Goal: Task Accomplishment & Management: Manage account settings

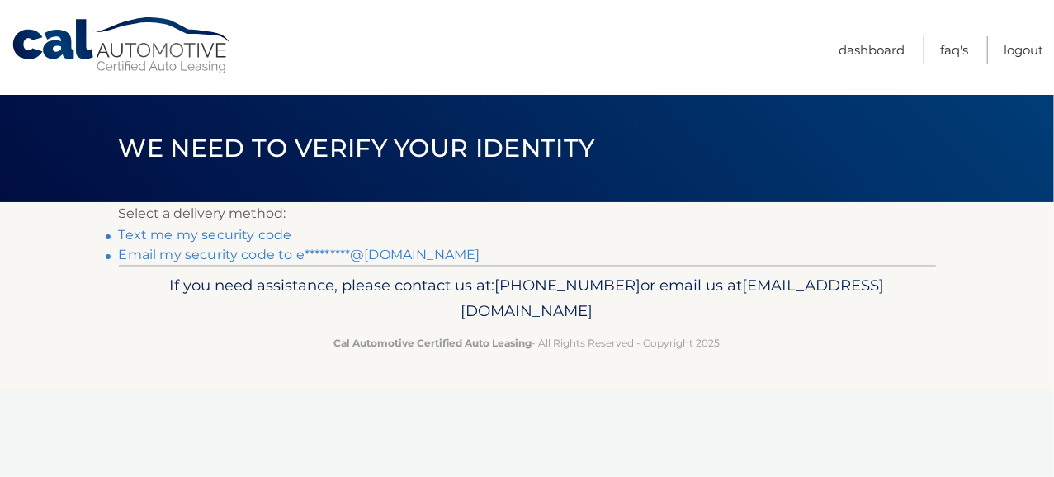
click at [200, 239] on link "Text me my security code" at bounding box center [205, 235] width 173 height 16
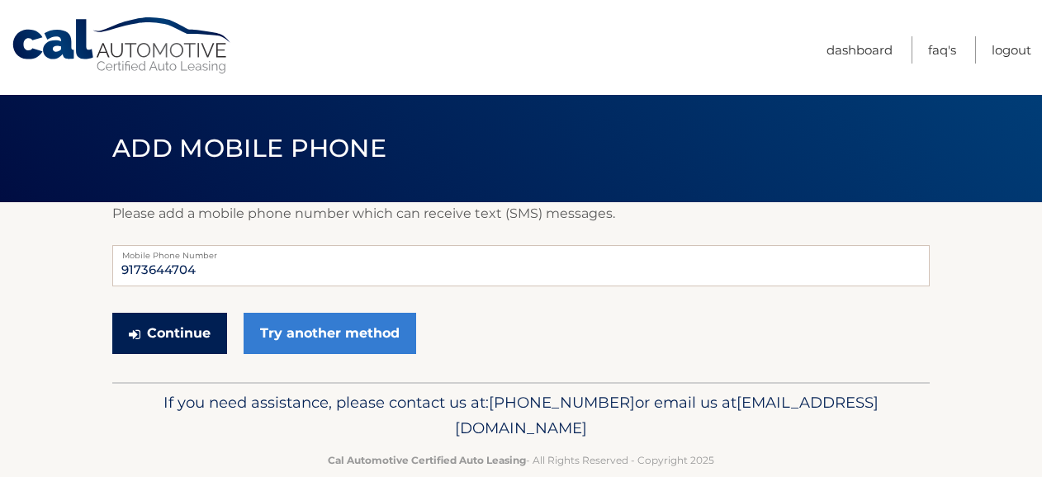
click at [187, 319] on button "Continue" at bounding box center [169, 333] width 115 height 41
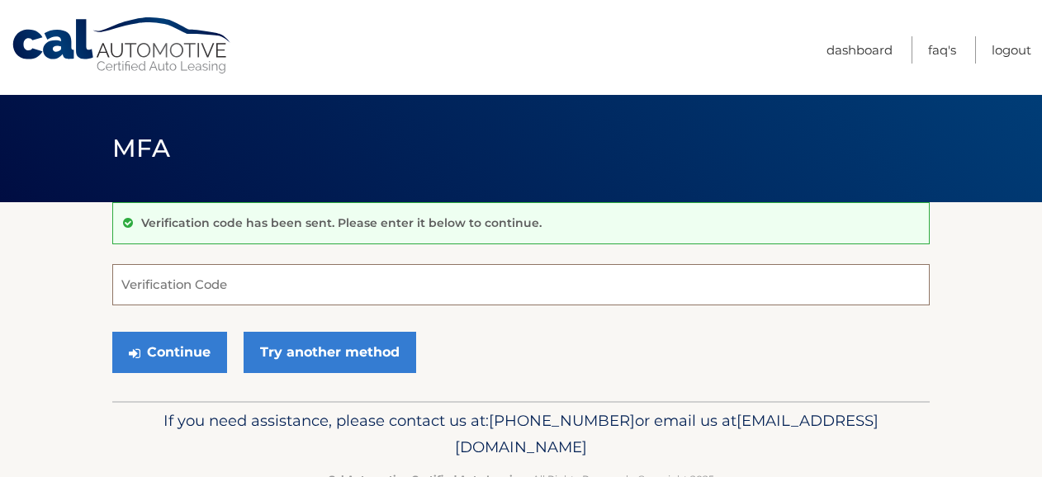
click at [167, 285] on input "Verification Code" at bounding box center [520, 284] width 817 height 41
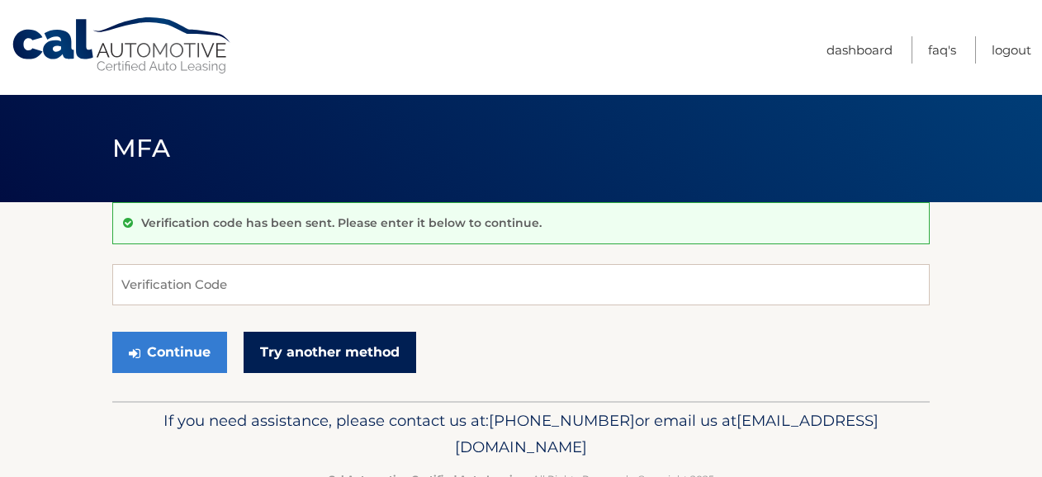
click at [305, 354] on link "Try another method" at bounding box center [329, 352] width 173 height 41
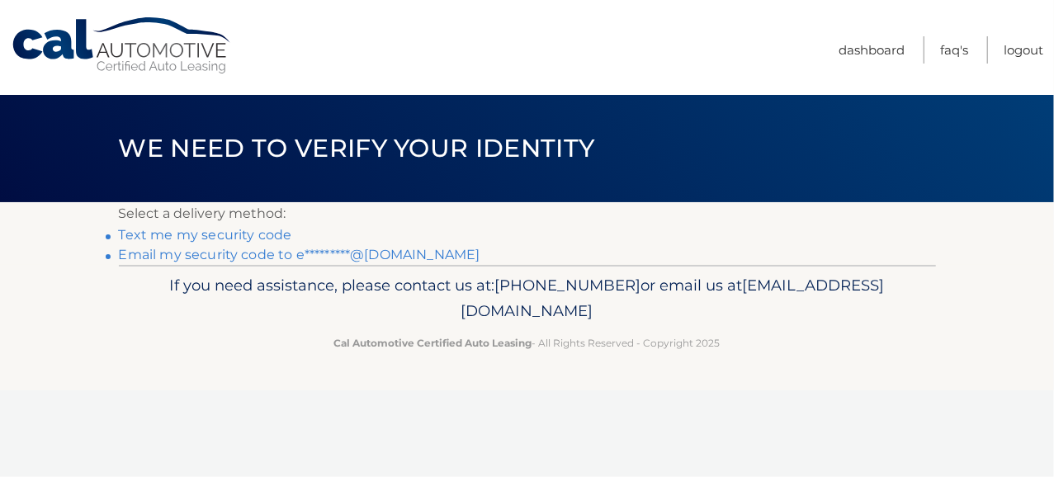
click at [220, 237] on link "Text me my security code" at bounding box center [205, 235] width 173 height 16
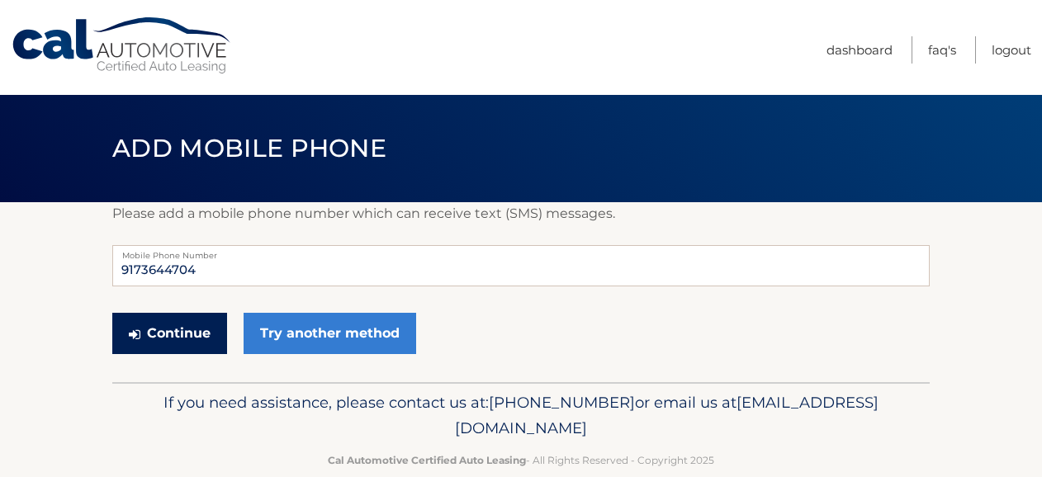
click at [182, 338] on button "Continue" at bounding box center [169, 333] width 115 height 41
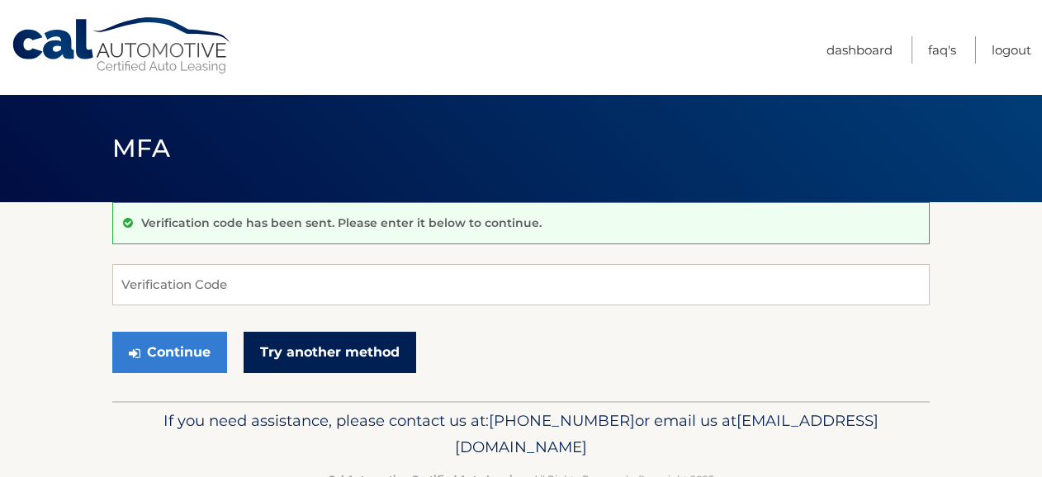
click at [300, 345] on link "Try another method" at bounding box center [329, 352] width 173 height 41
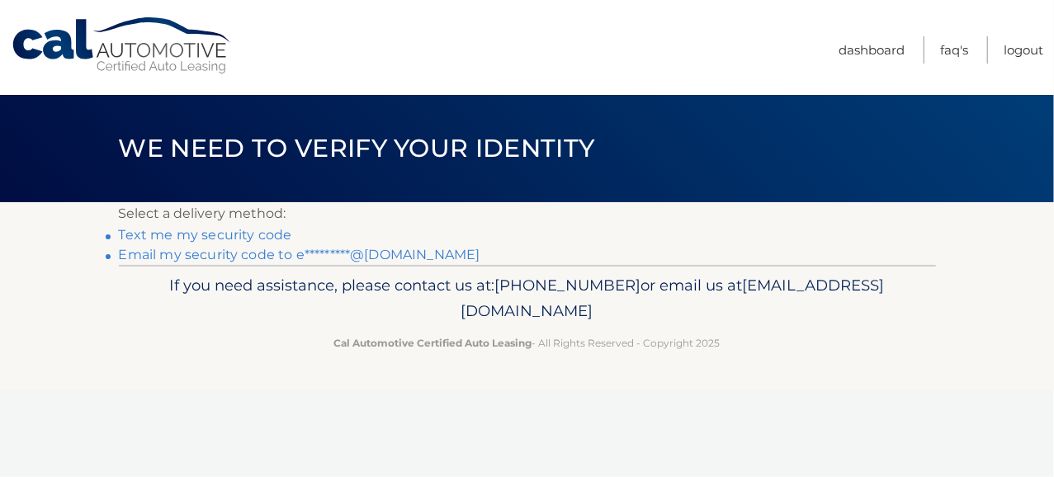
click at [331, 254] on link "Email my security code to e*********@hotmail.com" at bounding box center [300, 255] width 362 height 16
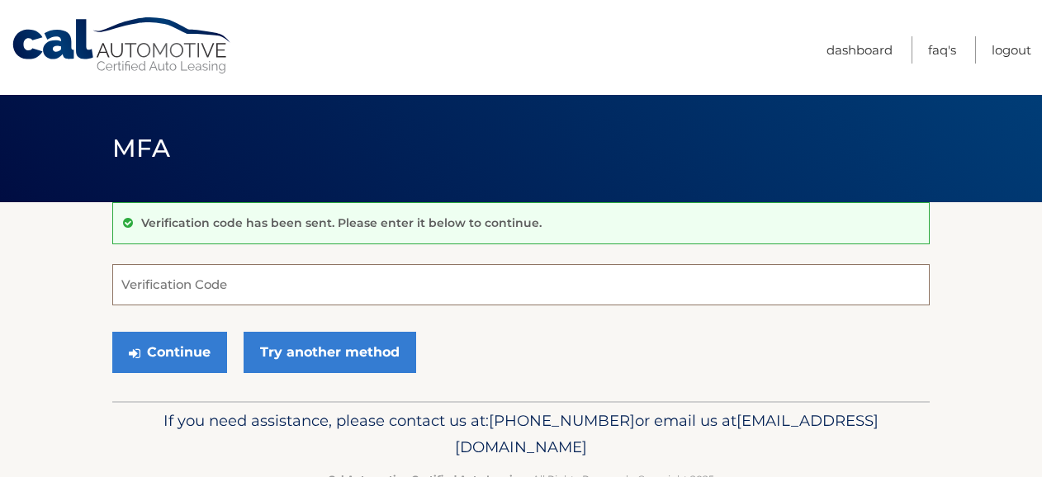
click at [154, 290] on input "Verification Code" at bounding box center [520, 284] width 817 height 41
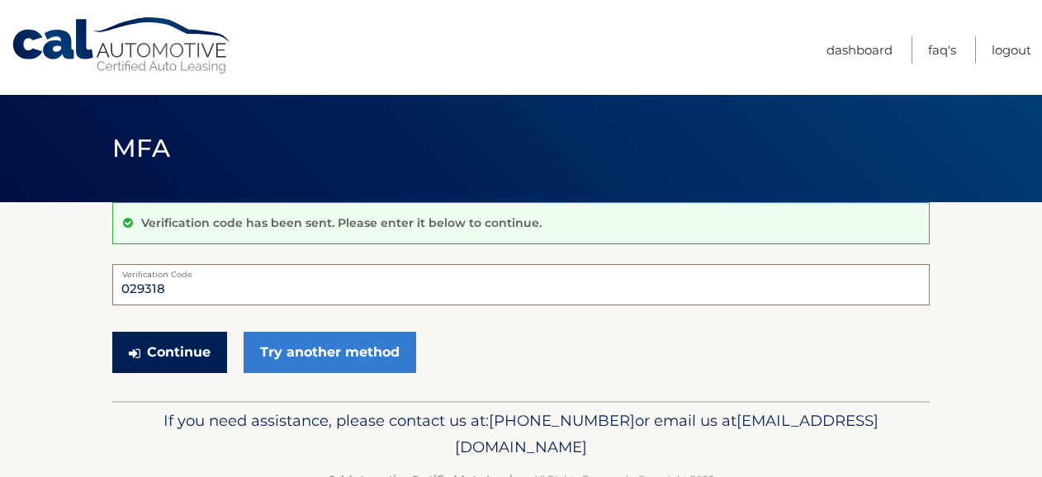
type input "029318"
click at [174, 358] on button "Continue" at bounding box center [169, 352] width 115 height 41
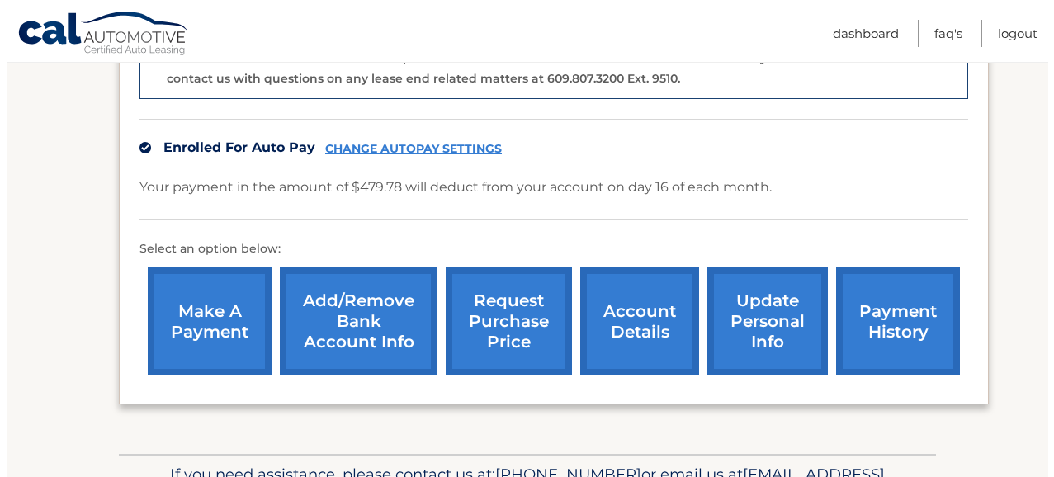
scroll to position [488, 0]
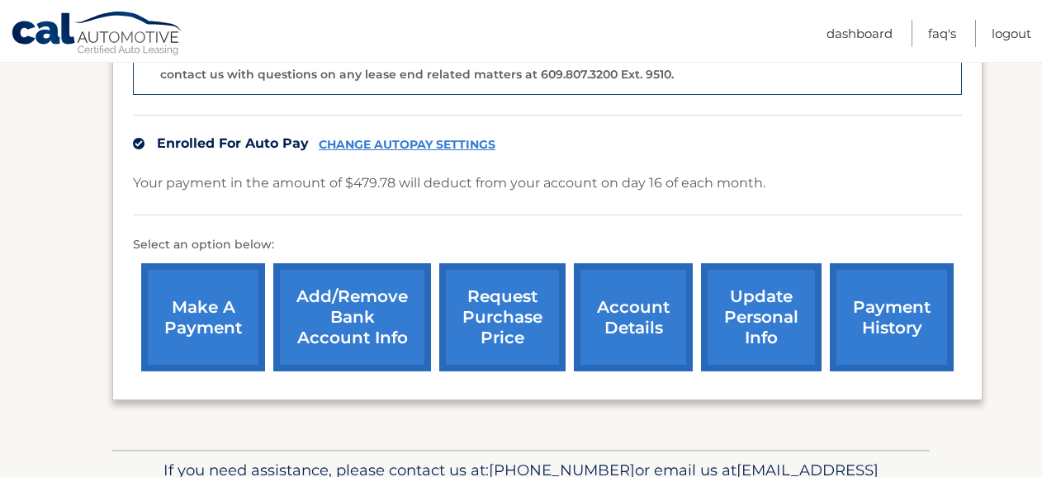
click at [497, 288] on link "request purchase price" at bounding box center [502, 317] width 126 height 108
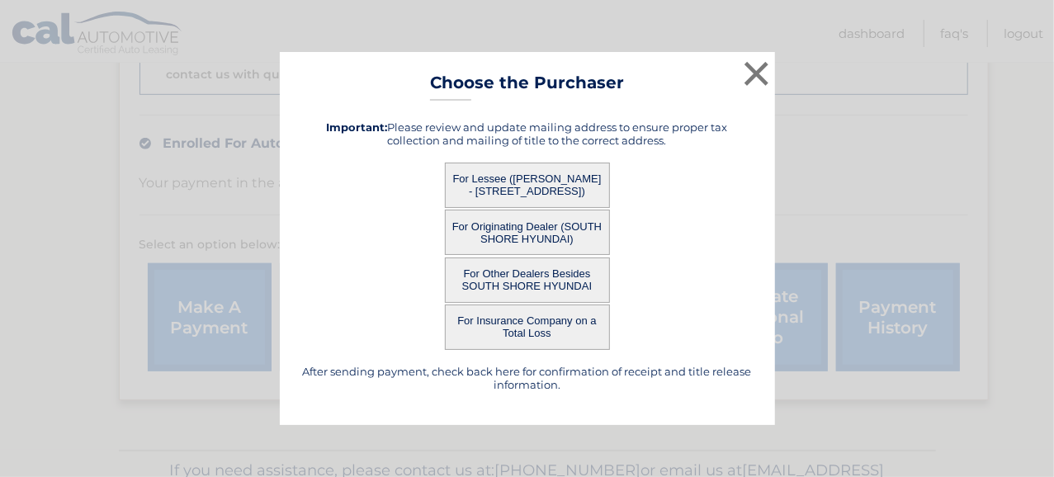
click at [516, 184] on button "For Lessee (ELAINE SMART - 11031 MONTERY ST, , QUEENS VILLAGE, NY 11429)" at bounding box center [527, 185] width 165 height 45
click at [546, 180] on button "For Lessee (ELAINE SMART - 11031 MONTERY ST, , QUEENS VILLAGE, NY 11429)" at bounding box center [527, 185] width 165 height 45
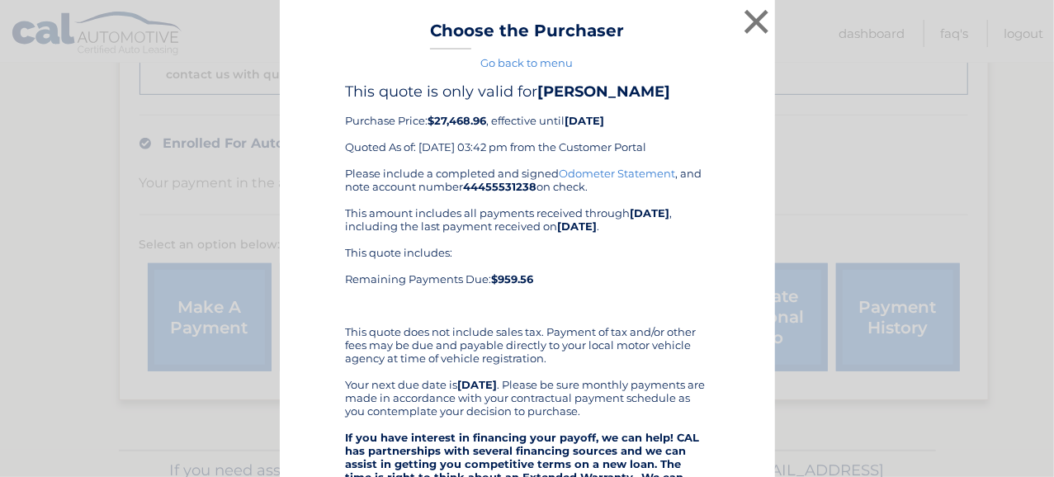
drag, startPoint x: 546, startPoint y: 180, endPoint x: 924, endPoint y: 144, distance: 379.8
click at [924, 144] on div "× Choose the Purchaser Go back to menu After sending payment, check back here f…" at bounding box center [527, 446] width 1041 height 892
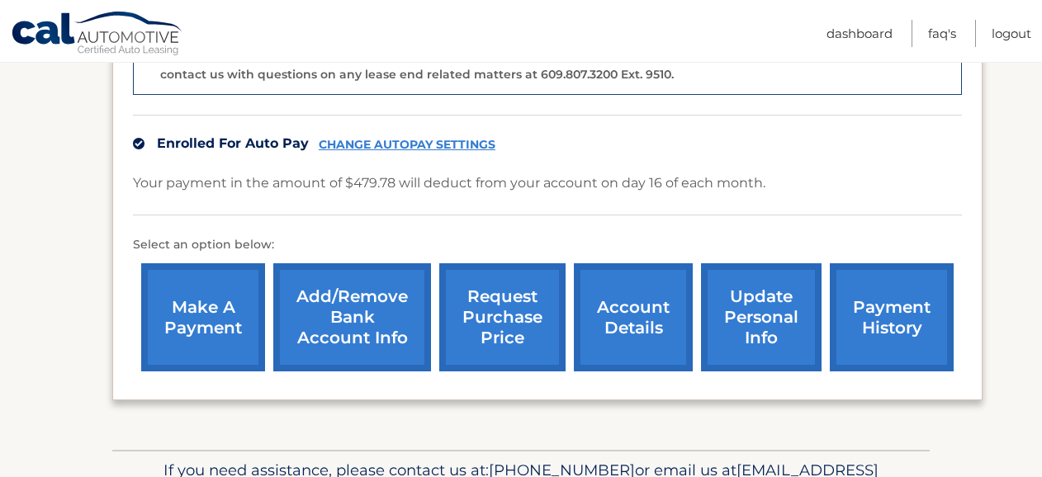
click at [500, 311] on link "request purchase price" at bounding box center [502, 317] width 126 height 108
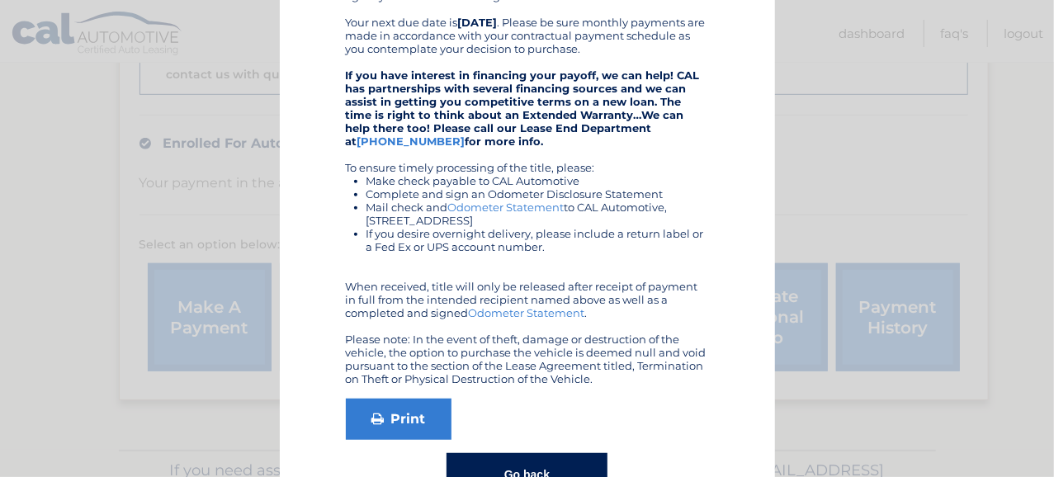
scroll to position [363, 0]
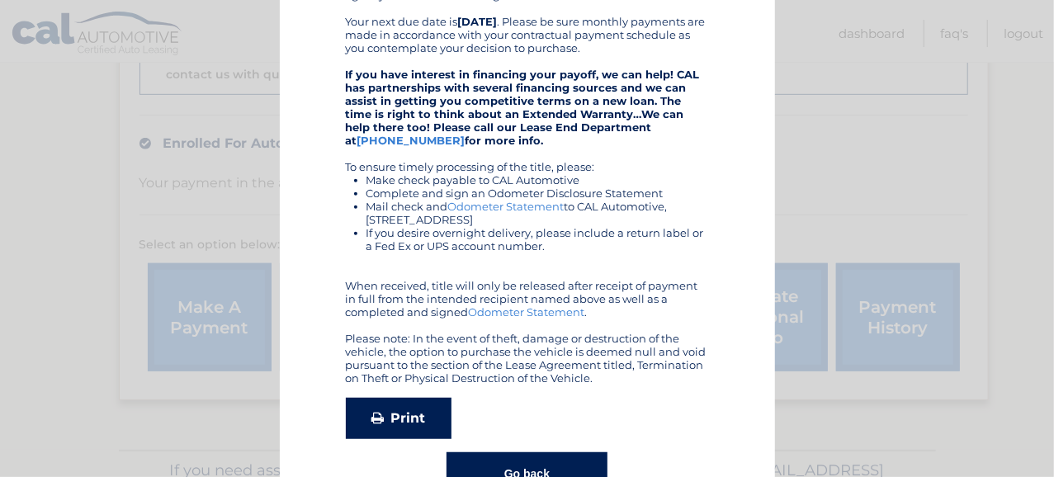
click at [393, 423] on link "Print" at bounding box center [399, 418] width 106 height 41
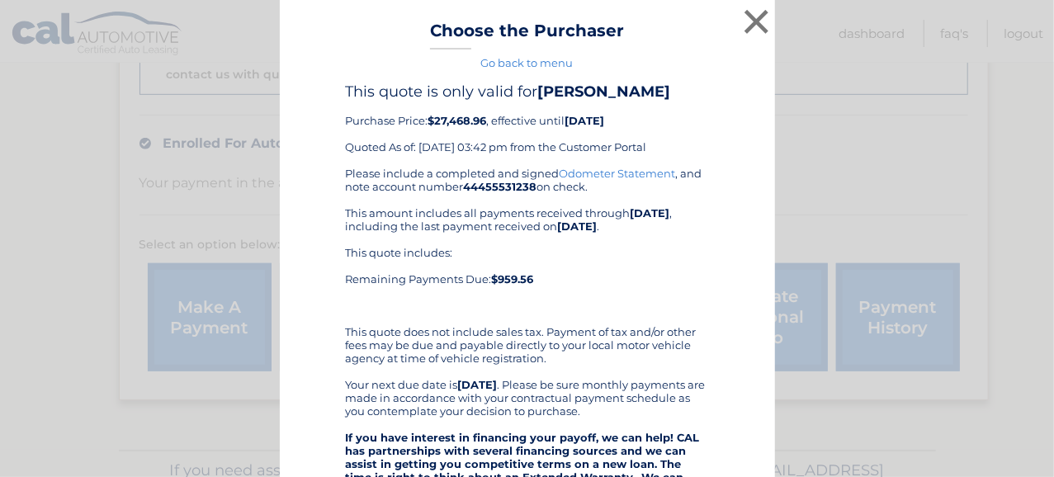
click at [525, 63] on link "Go back to menu" at bounding box center [527, 62] width 92 height 13
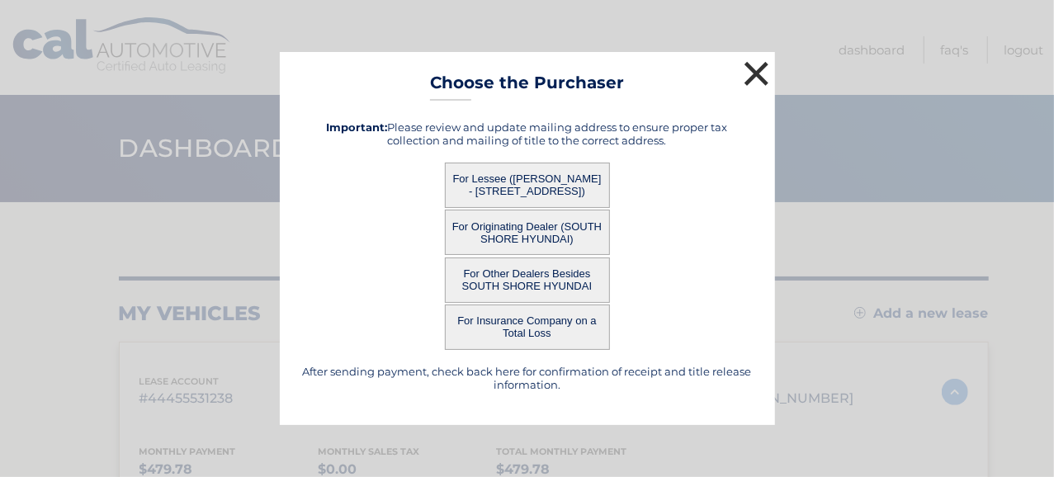
click at [756, 72] on button "×" at bounding box center [756, 73] width 33 height 33
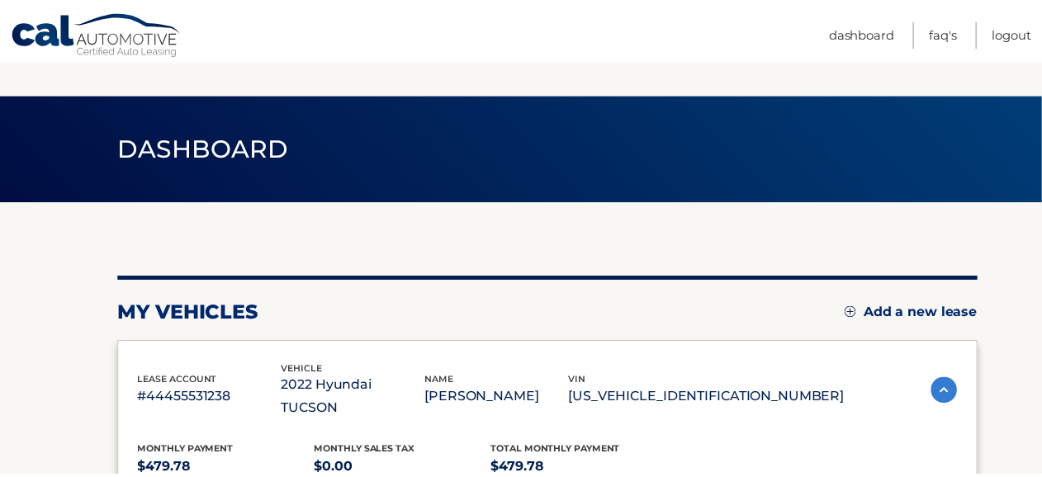
scroll to position [541, 0]
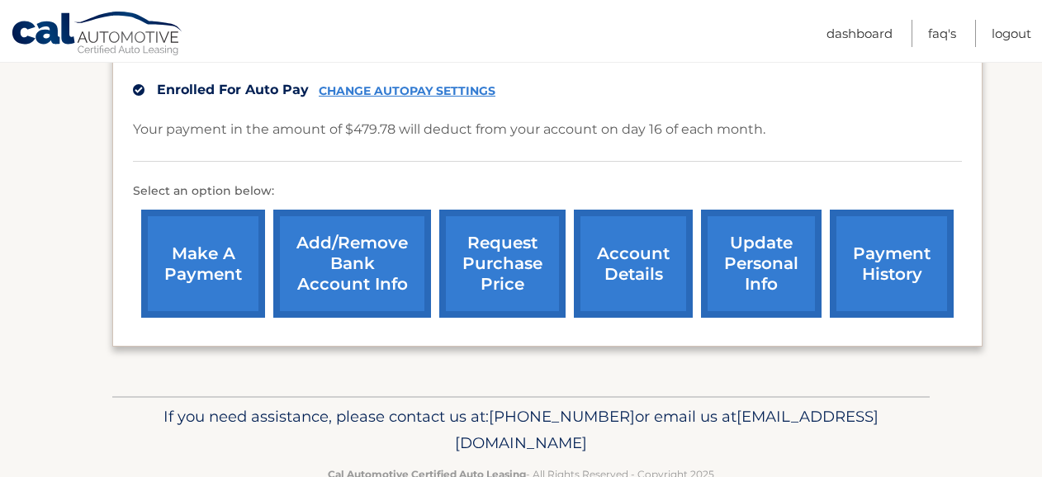
click at [756, 240] on link "update personal info" at bounding box center [761, 264] width 121 height 108
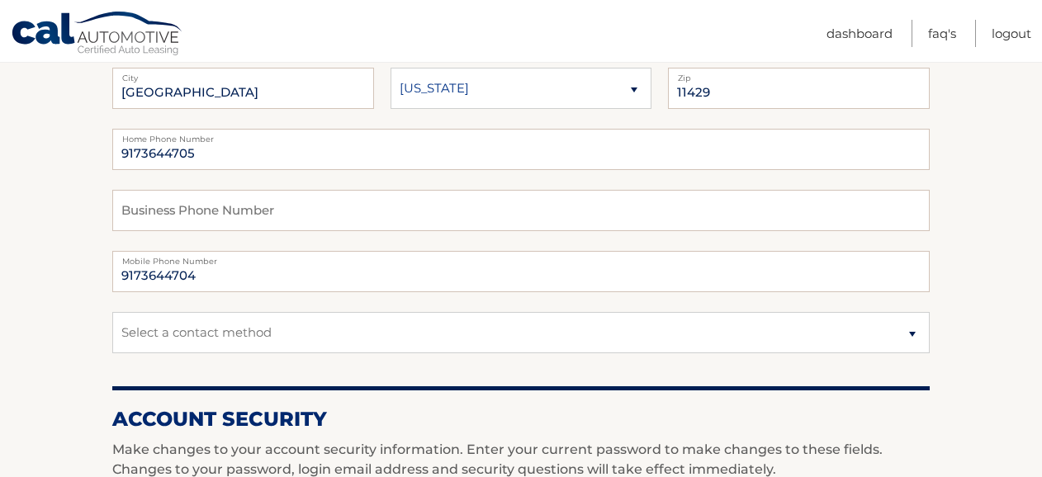
scroll to position [315, 0]
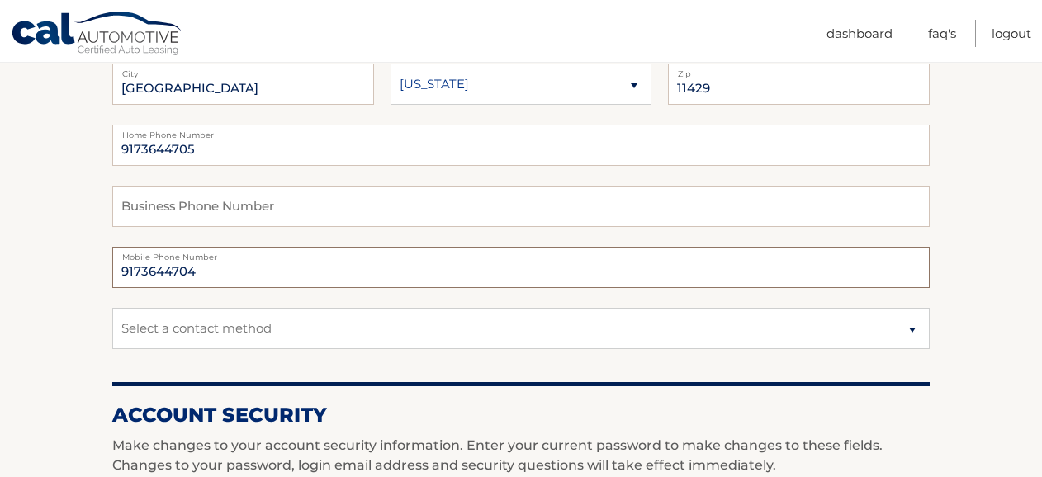
click at [195, 266] on input "9173644704" at bounding box center [520, 267] width 817 height 41
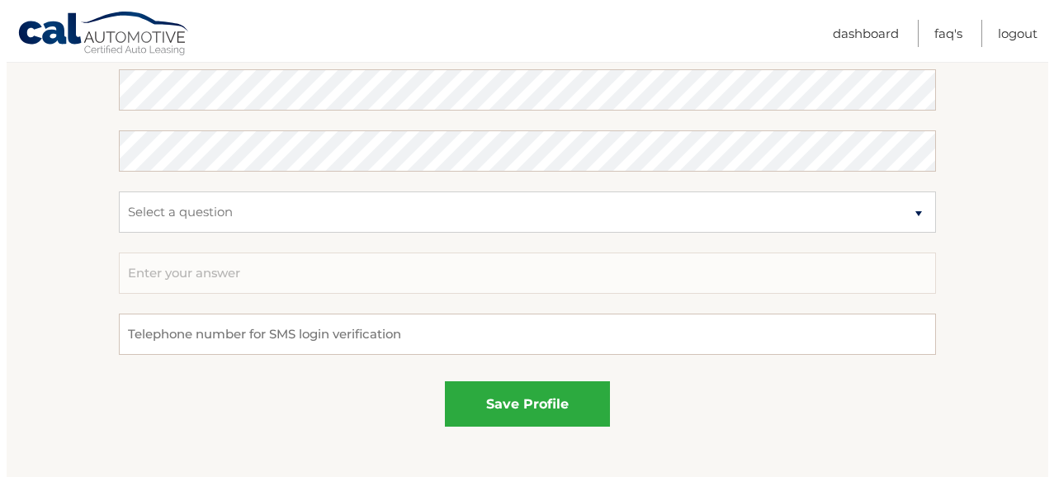
scroll to position [1052, 0]
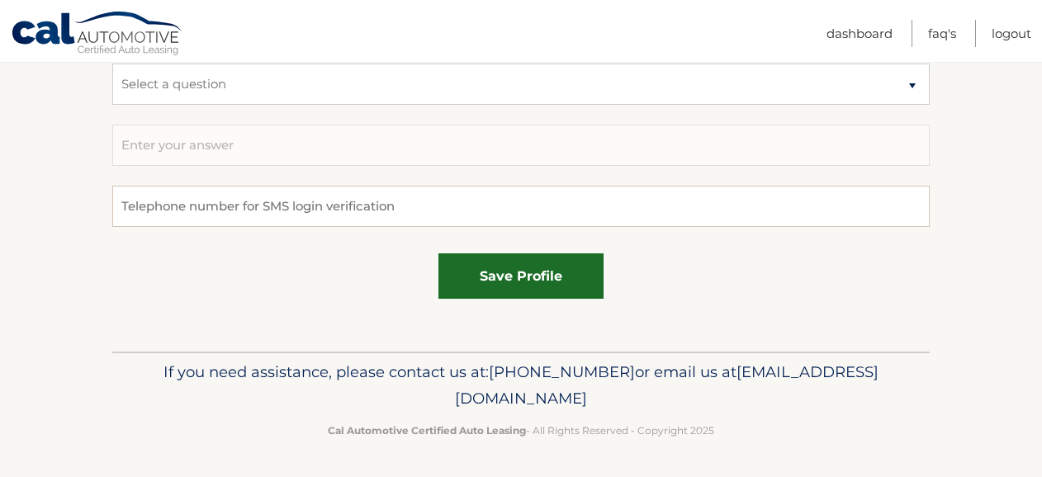
type input "9173644705"
click at [517, 281] on button "save profile" at bounding box center [520, 275] width 165 height 45
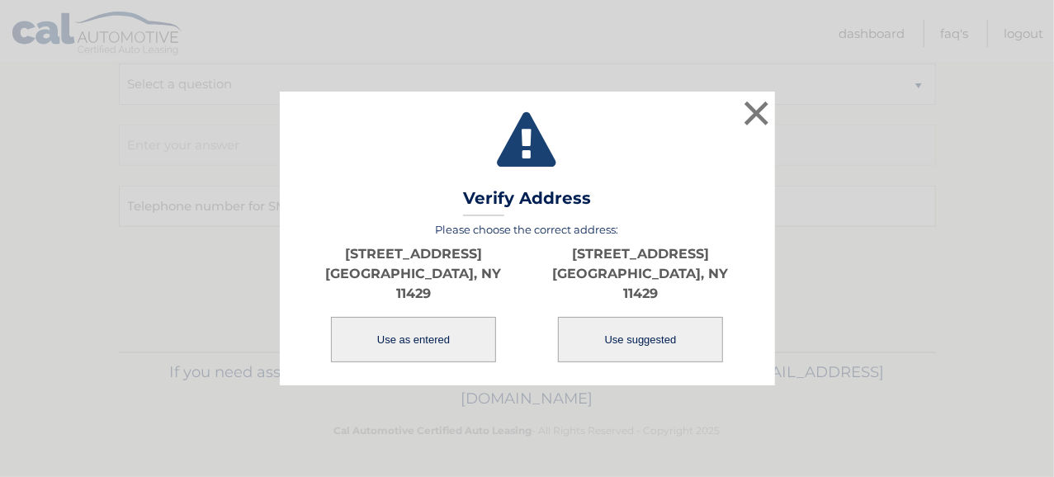
click at [685, 320] on button "Use suggested" at bounding box center [640, 339] width 165 height 45
type input "[STREET_ADDRESS]"
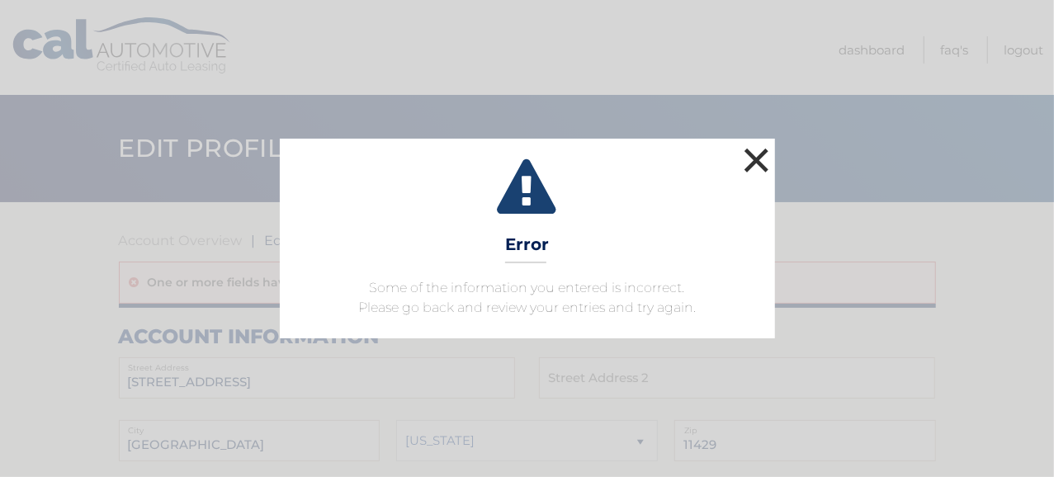
click at [759, 148] on button "×" at bounding box center [756, 160] width 33 height 33
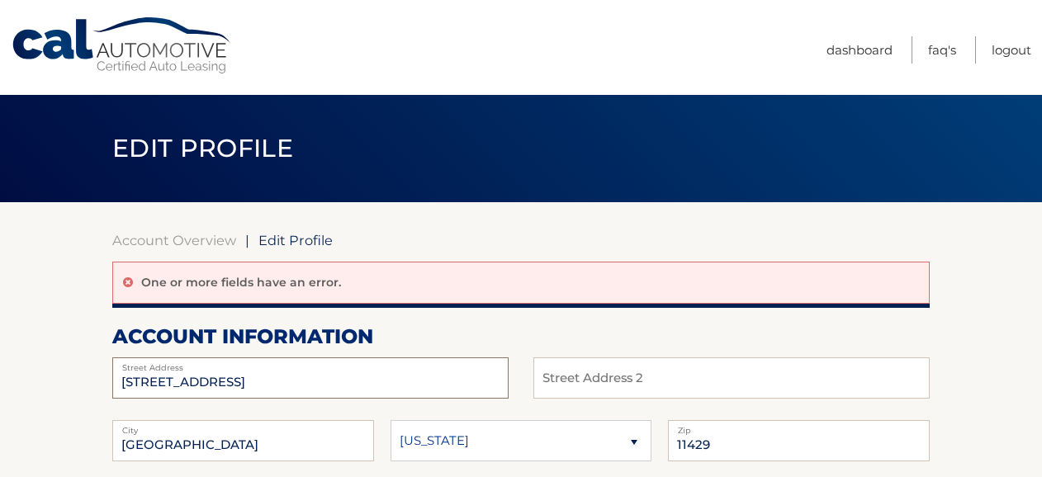
click at [210, 385] on input "[STREET_ADDRESS]" at bounding box center [310, 377] width 396 height 41
type input "[STREET_ADDRESS]"
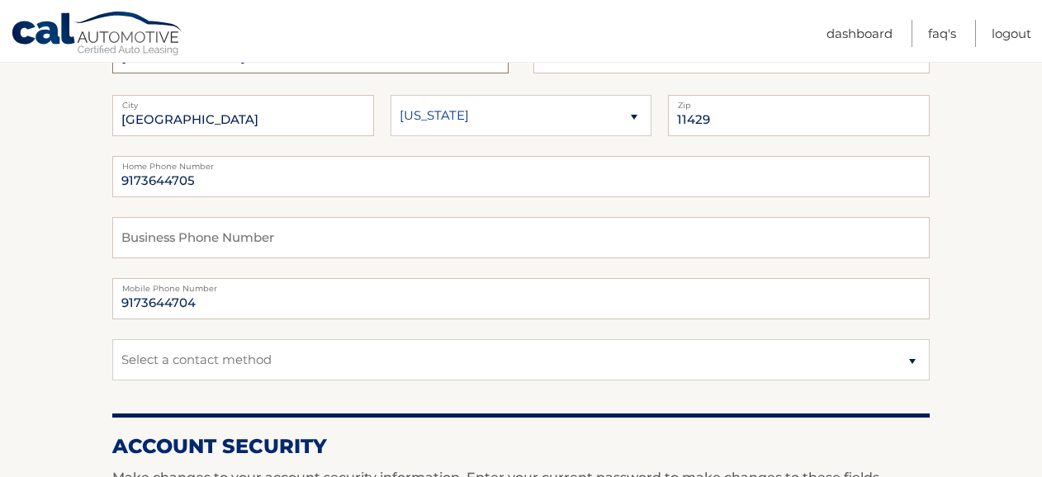
scroll to position [335, 0]
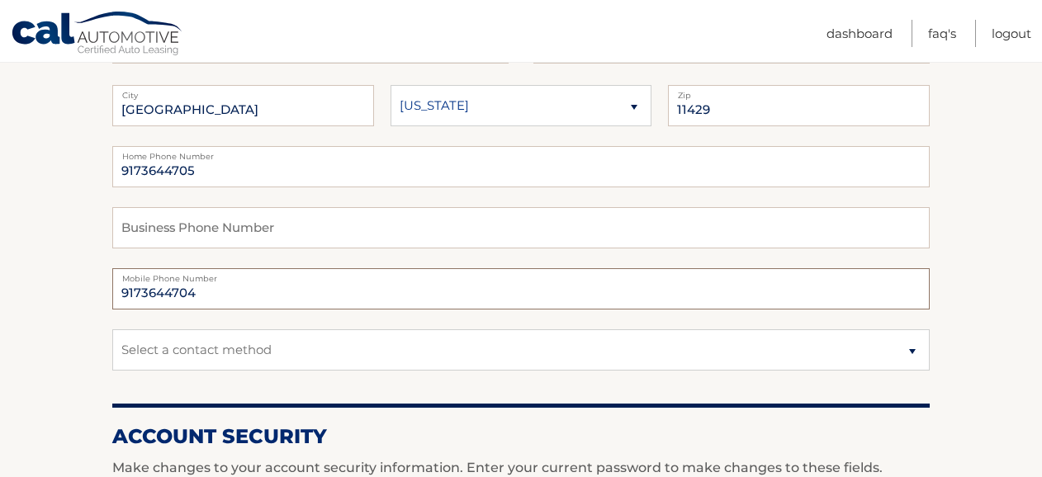
click at [201, 300] on input "9173644704" at bounding box center [520, 288] width 817 height 41
type input "9173644705"
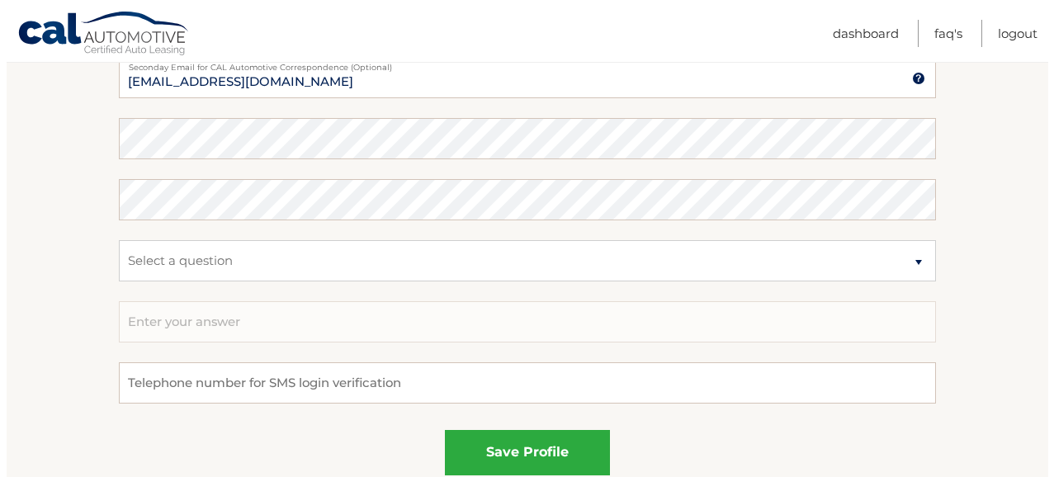
scroll to position [913, 0]
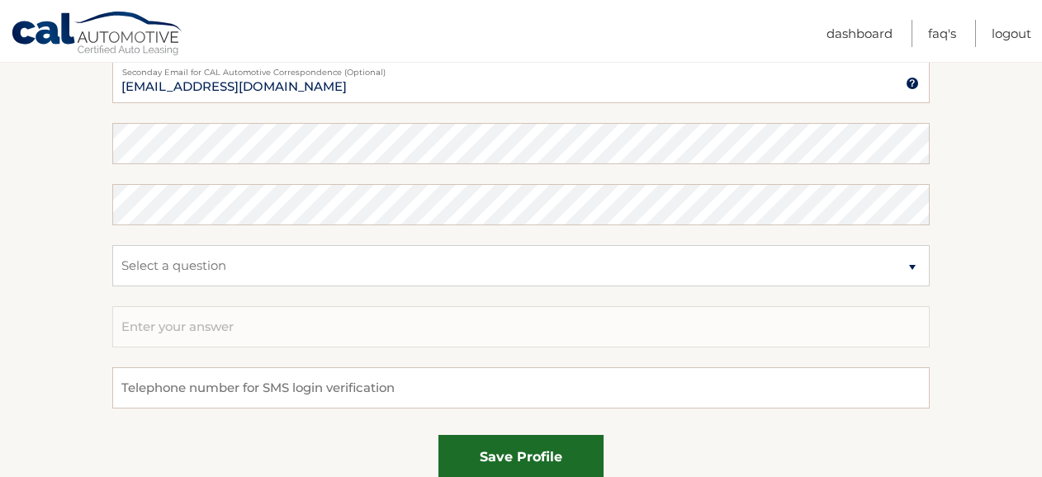
click at [535, 452] on button "save profile" at bounding box center [520, 457] width 165 height 45
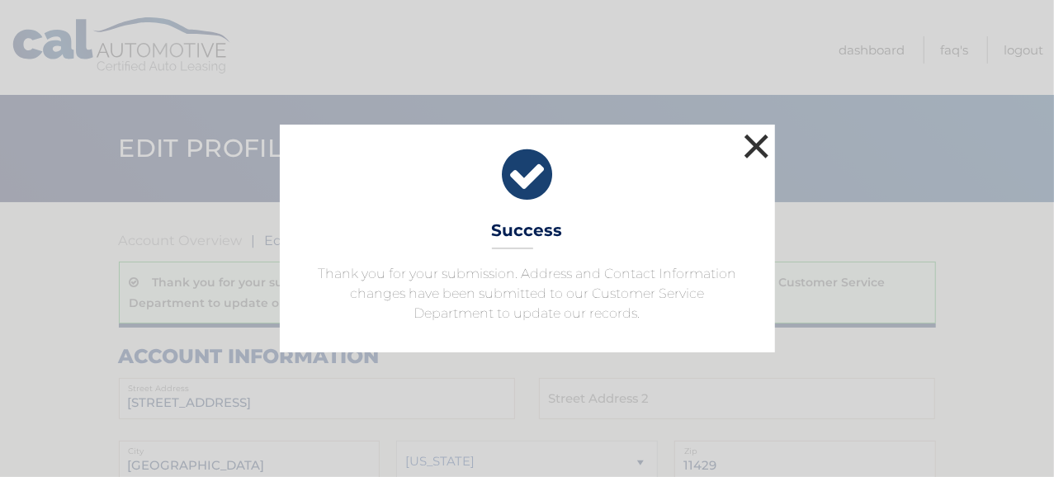
click at [760, 145] on button "×" at bounding box center [756, 146] width 33 height 33
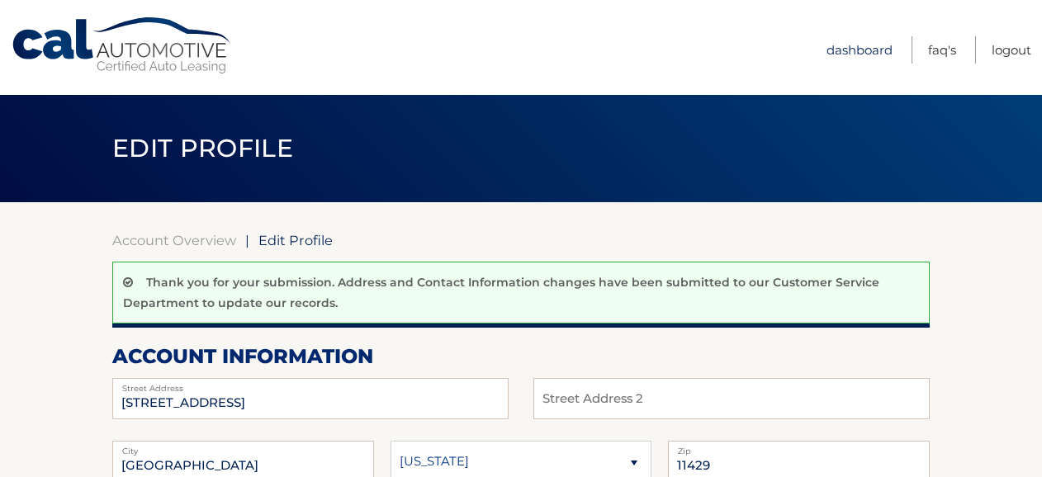
click at [852, 54] on link "Dashboard" at bounding box center [859, 49] width 66 height 27
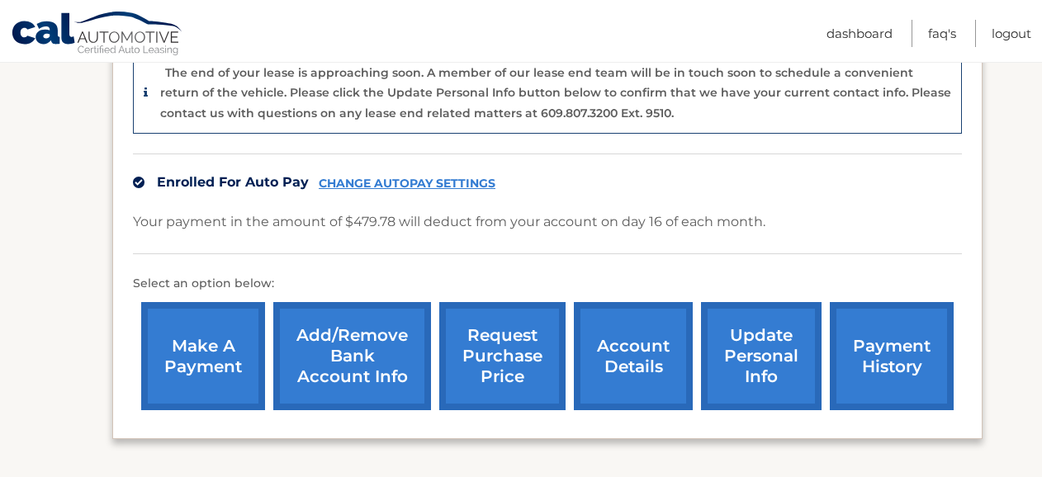
scroll to position [472, 0]
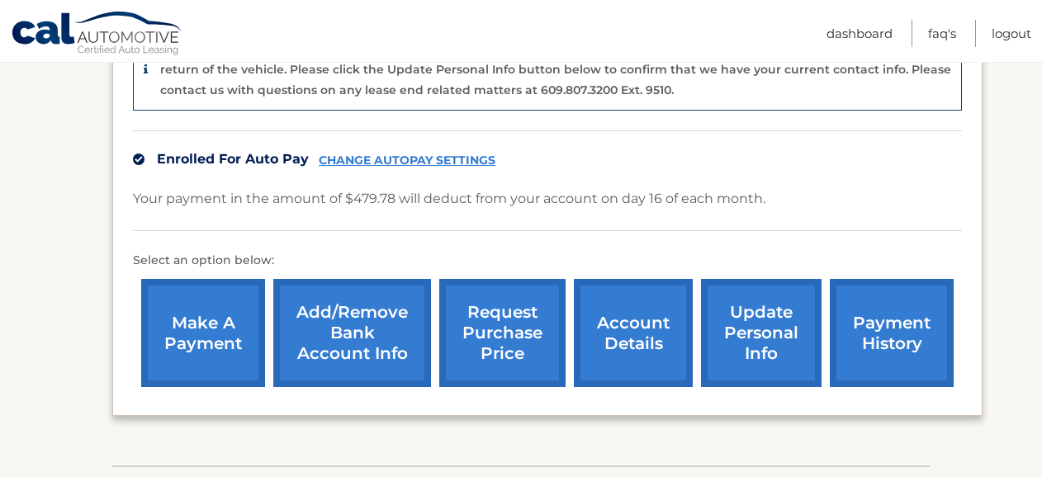
click at [632, 318] on link "account details" at bounding box center [633, 333] width 119 height 108
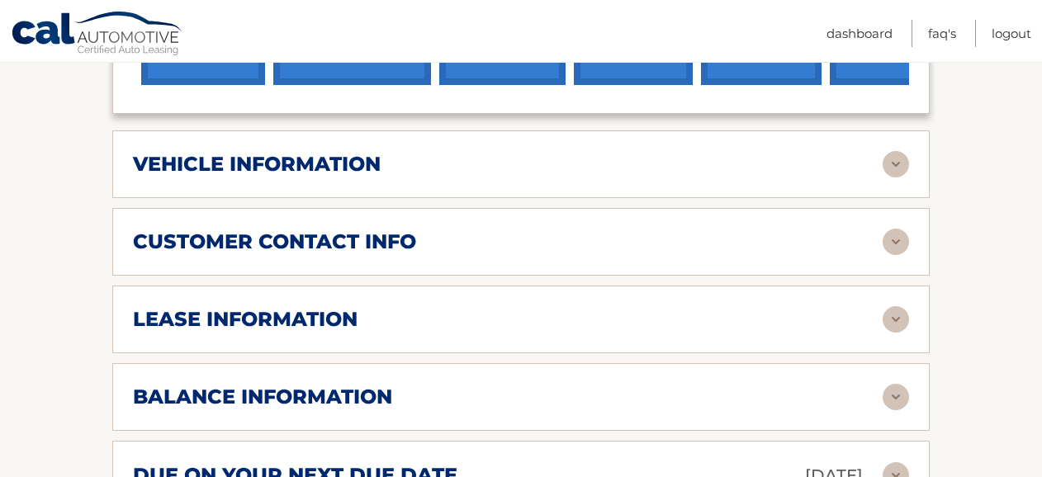
scroll to position [698, 0]
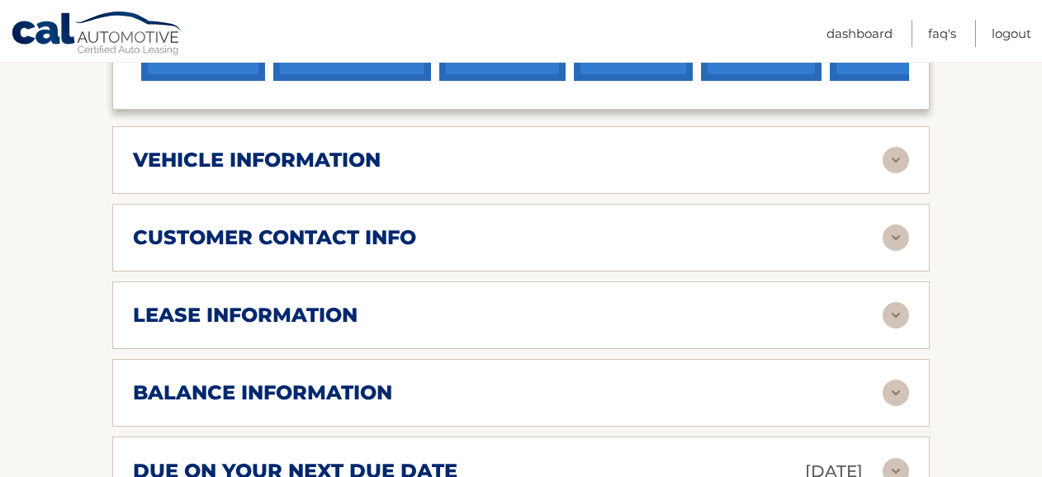
click at [359, 225] on h2 "customer contact info" at bounding box center [274, 237] width 283 height 25
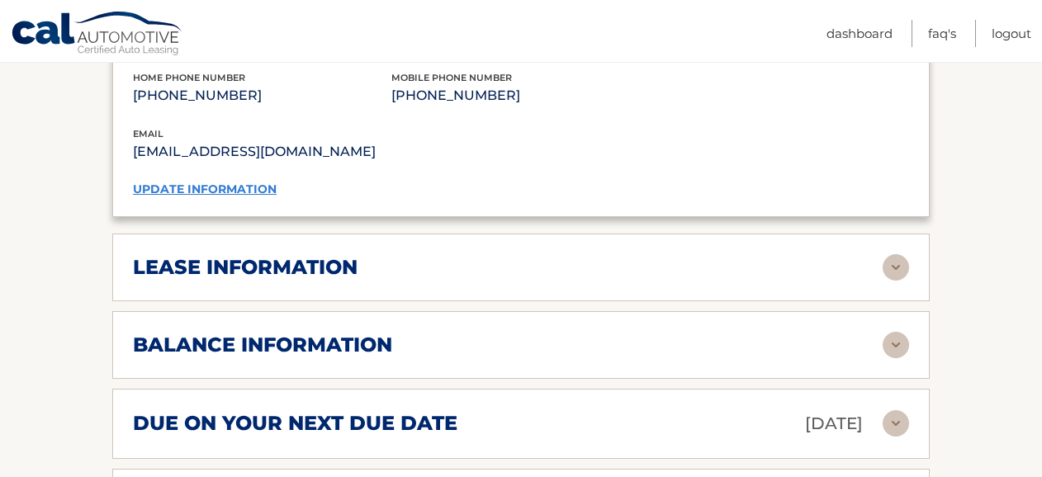
scroll to position [1075, 0]
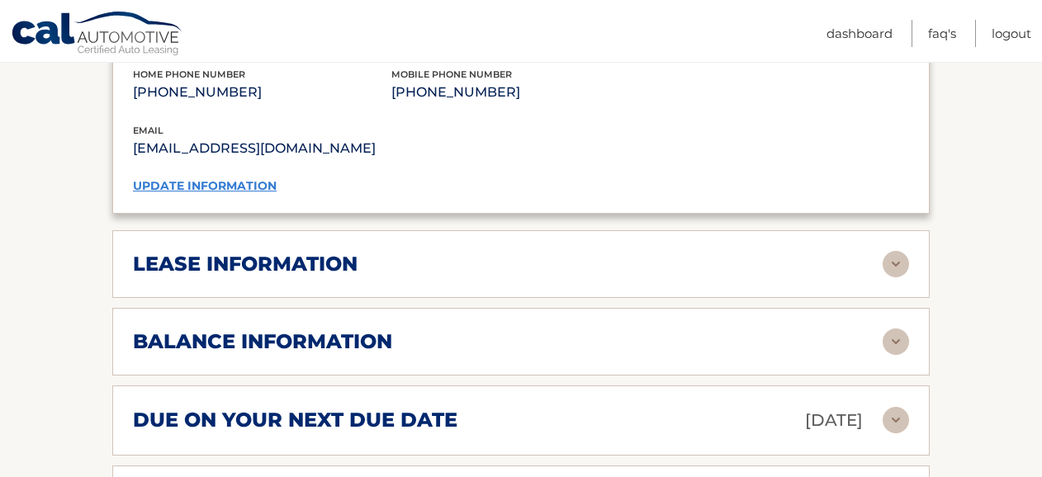
click at [741, 252] on div "lease information Contract Start Date Aug 16, 2022 Term 39 Maturity Date Nov 16…" at bounding box center [520, 264] width 817 height 68
click at [883, 251] on img at bounding box center [895, 264] width 26 height 26
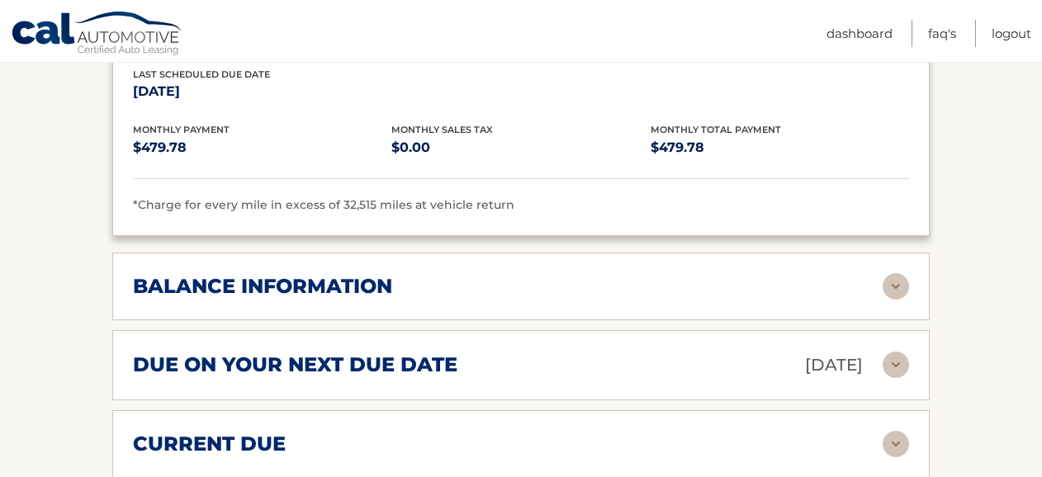
scroll to position [1471, 0]
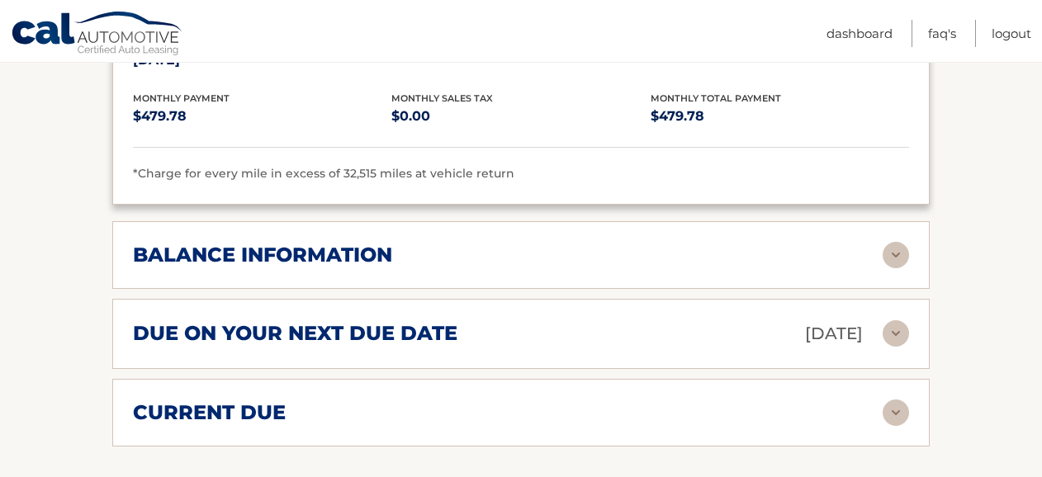
click at [884, 242] on img at bounding box center [895, 255] width 26 height 26
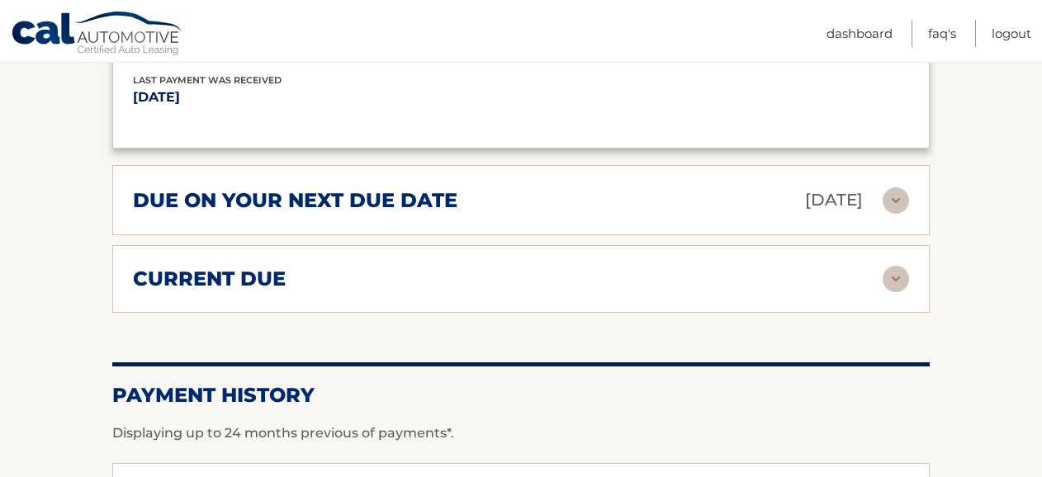
scroll to position [1822, 0]
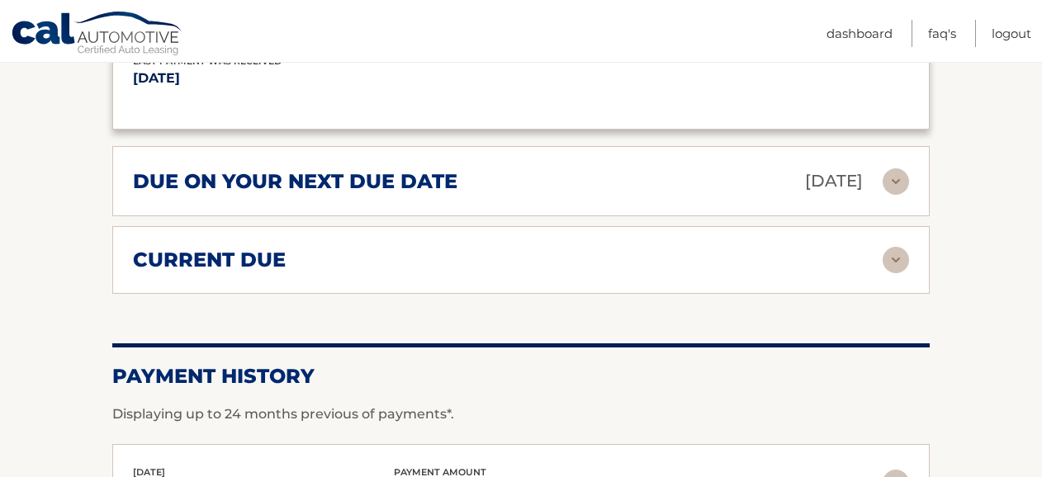
click at [885, 247] on img at bounding box center [895, 260] width 26 height 26
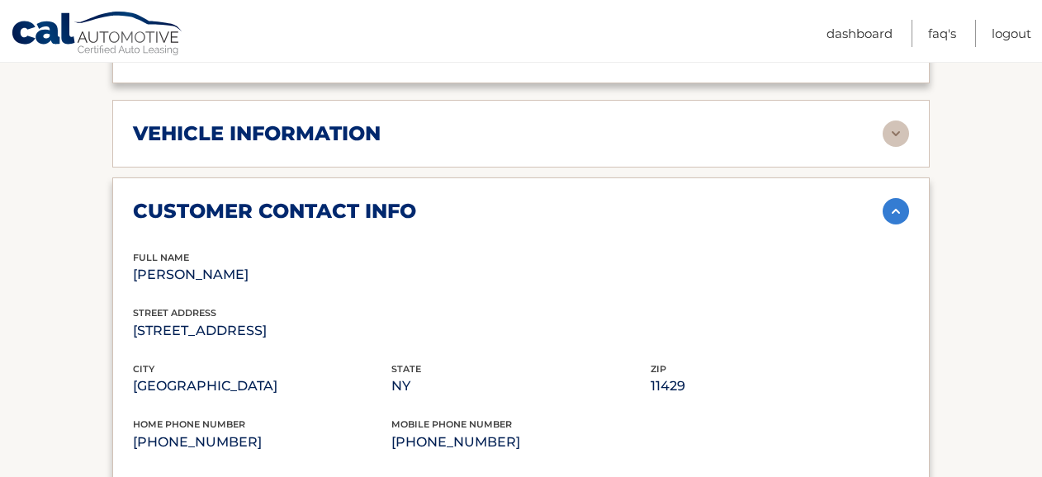
scroll to position [0, 0]
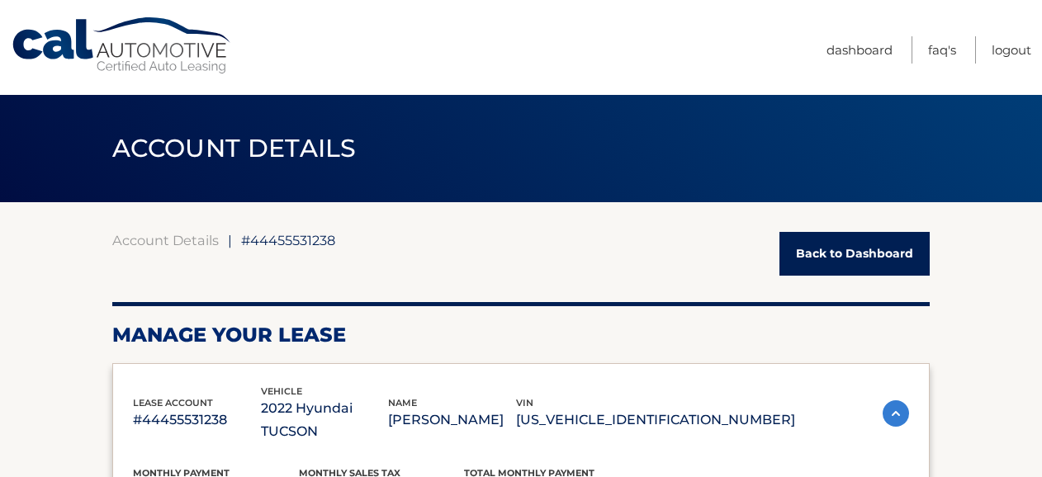
click at [862, 254] on link "Back to Dashboard" at bounding box center [854, 254] width 150 height 44
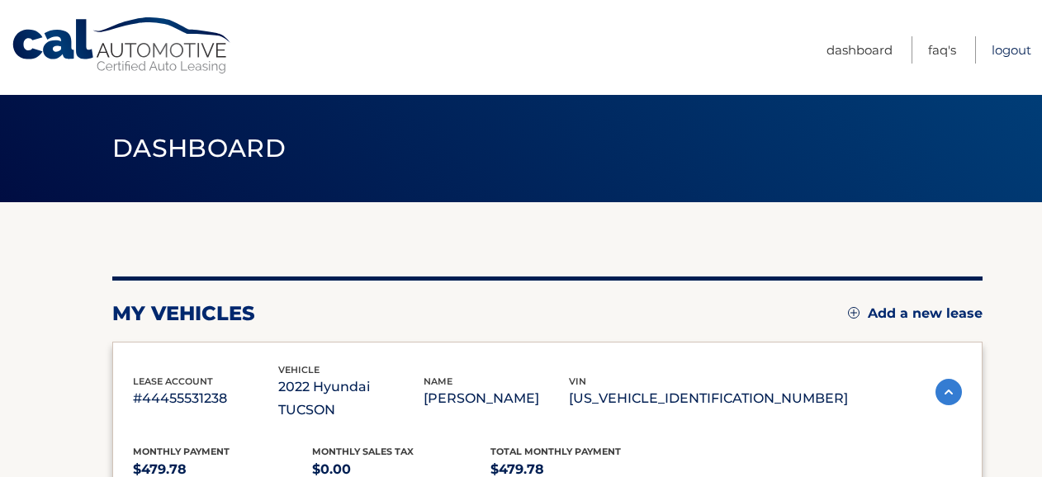
click at [1005, 54] on link "Logout" at bounding box center [1011, 49] width 40 height 27
